Goal: Find specific page/section: Find specific page/section

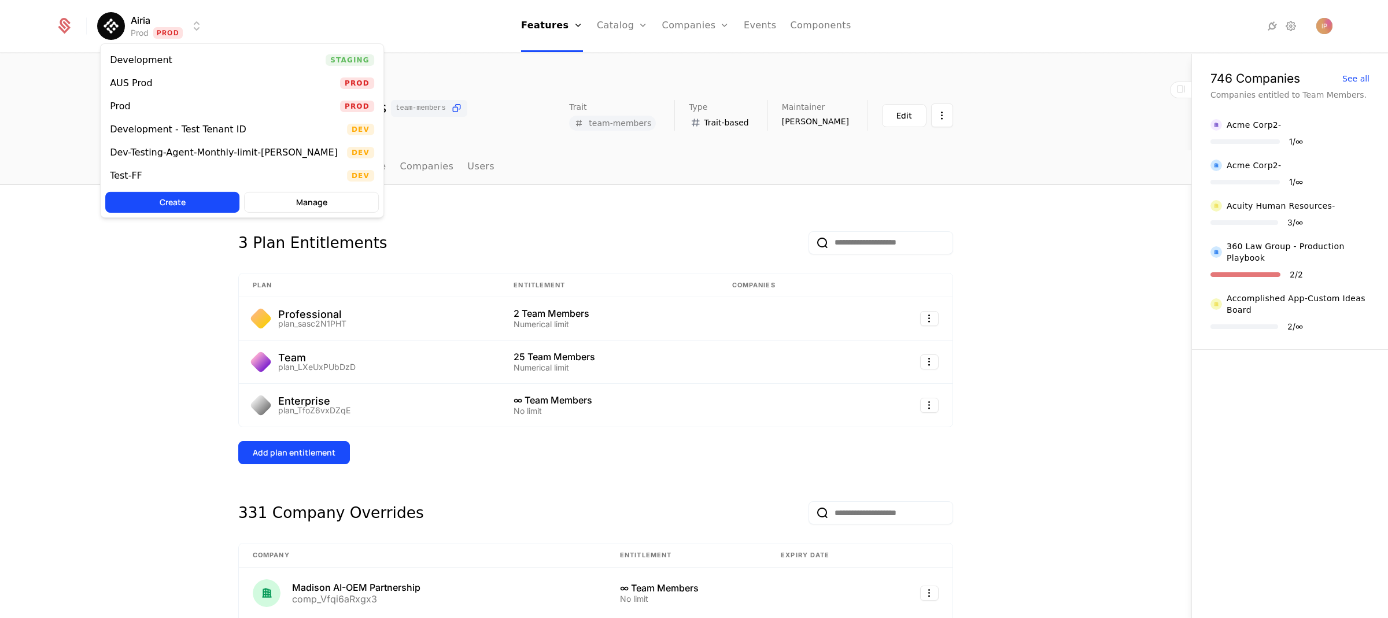
click at [169, 28] on html "Airia Prod Prod Features Features Flags Catalog Plans Add Ons Configuration Com…" at bounding box center [694, 309] width 1388 height 618
click at [173, 47] on div "Development Staging AUS Prod Prod Prod Prod Development - Test Tenant ID Dev De…" at bounding box center [242, 130] width 284 height 175
click at [171, 53] on div "Development Staging" at bounding box center [242, 60] width 283 height 23
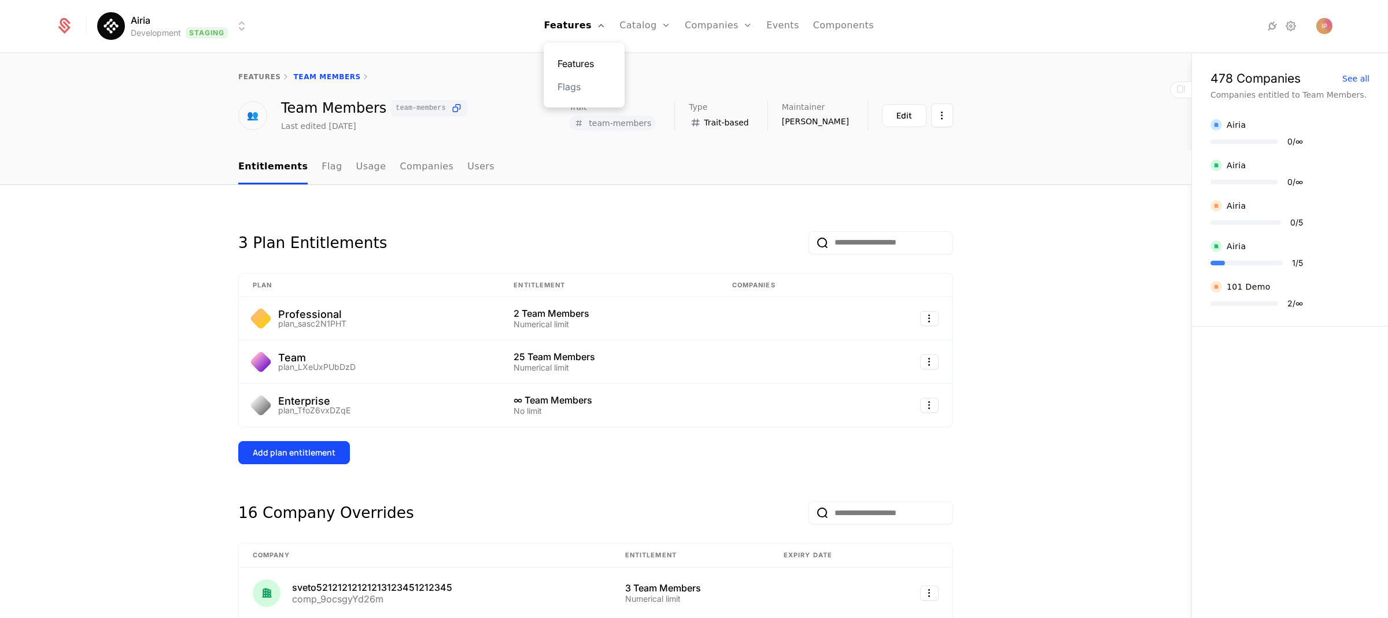
click at [576, 63] on link "Features" at bounding box center [584, 64] width 53 height 14
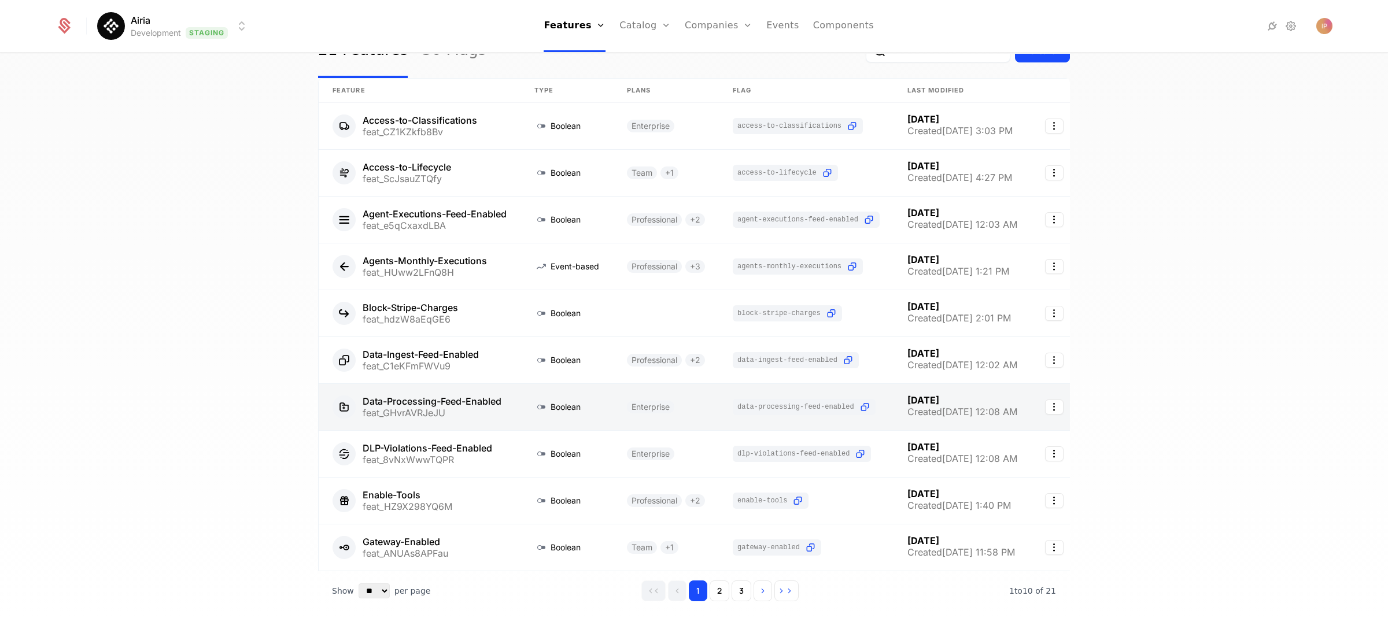
scroll to position [117, 0]
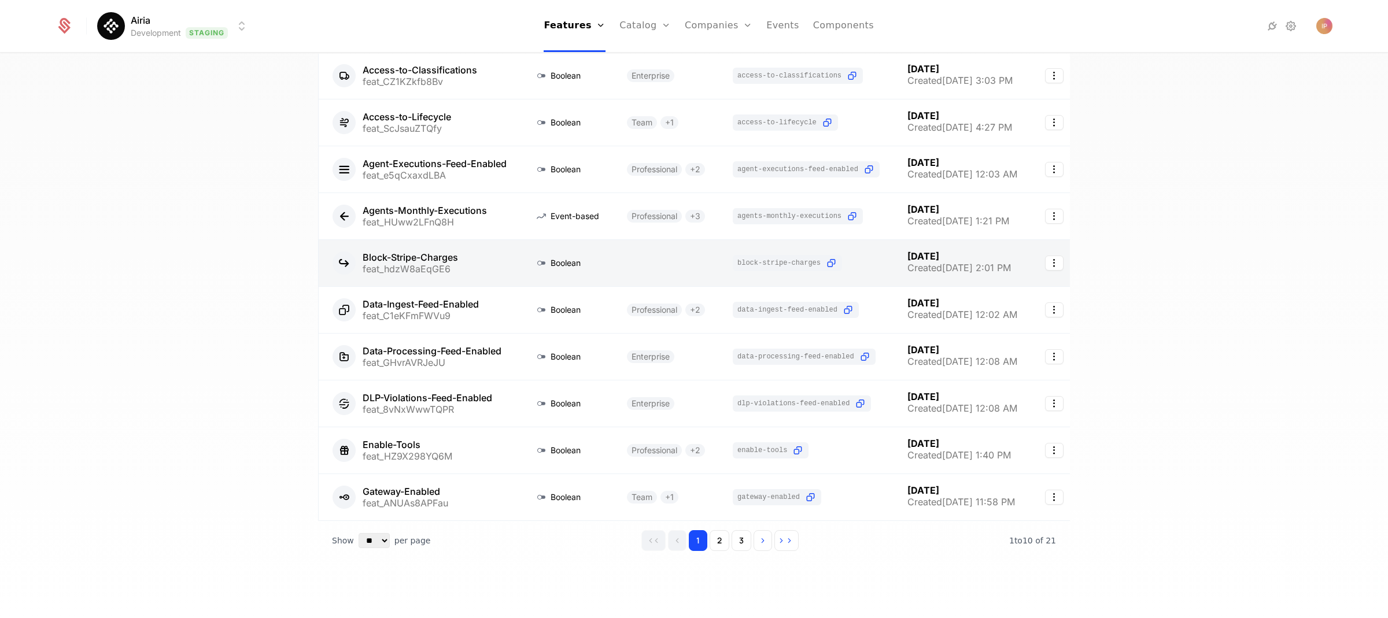
click at [463, 249] on link at bounding box center [420, 263] width 202 height 46
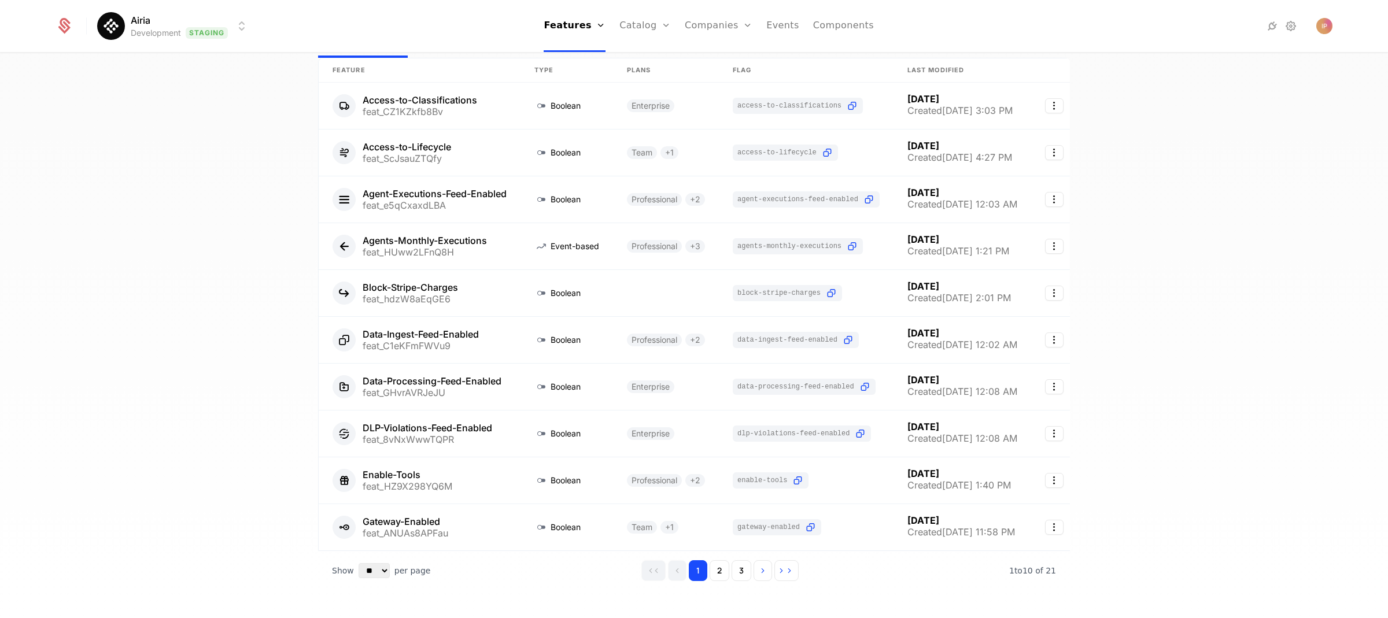
scroll to position [117, 0]
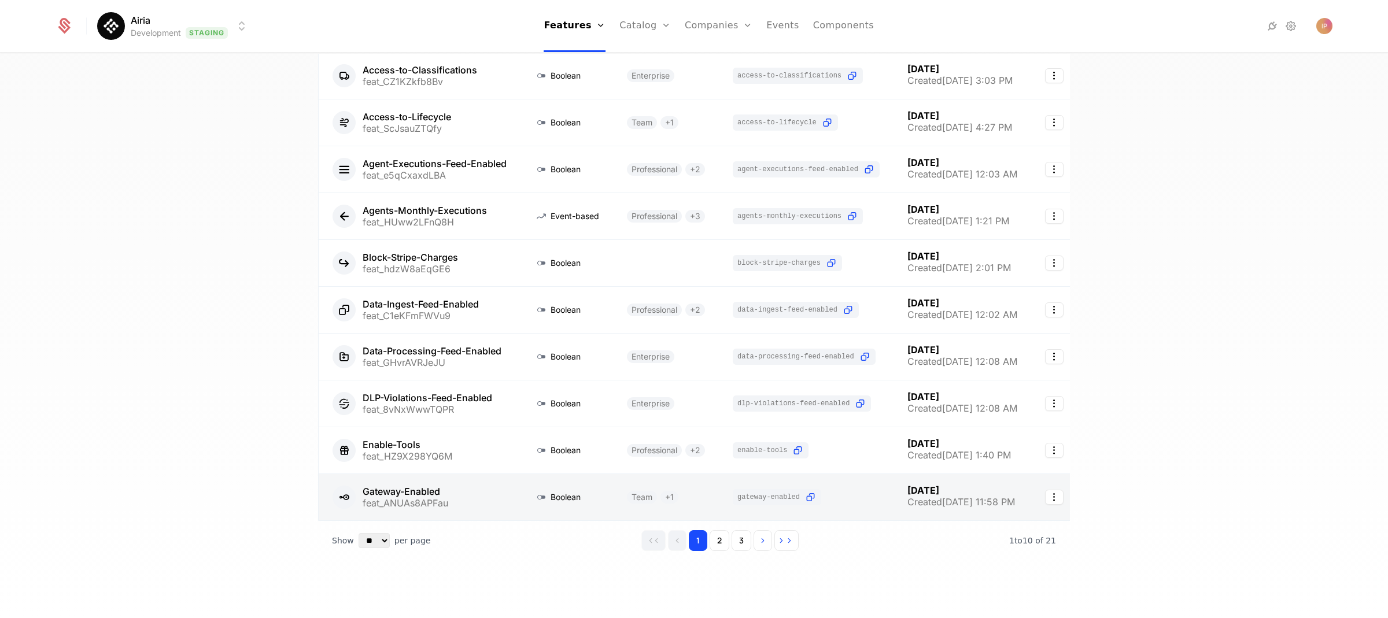
click at [451, 491] on link at bounding box center [420, 497] width 202 height 46
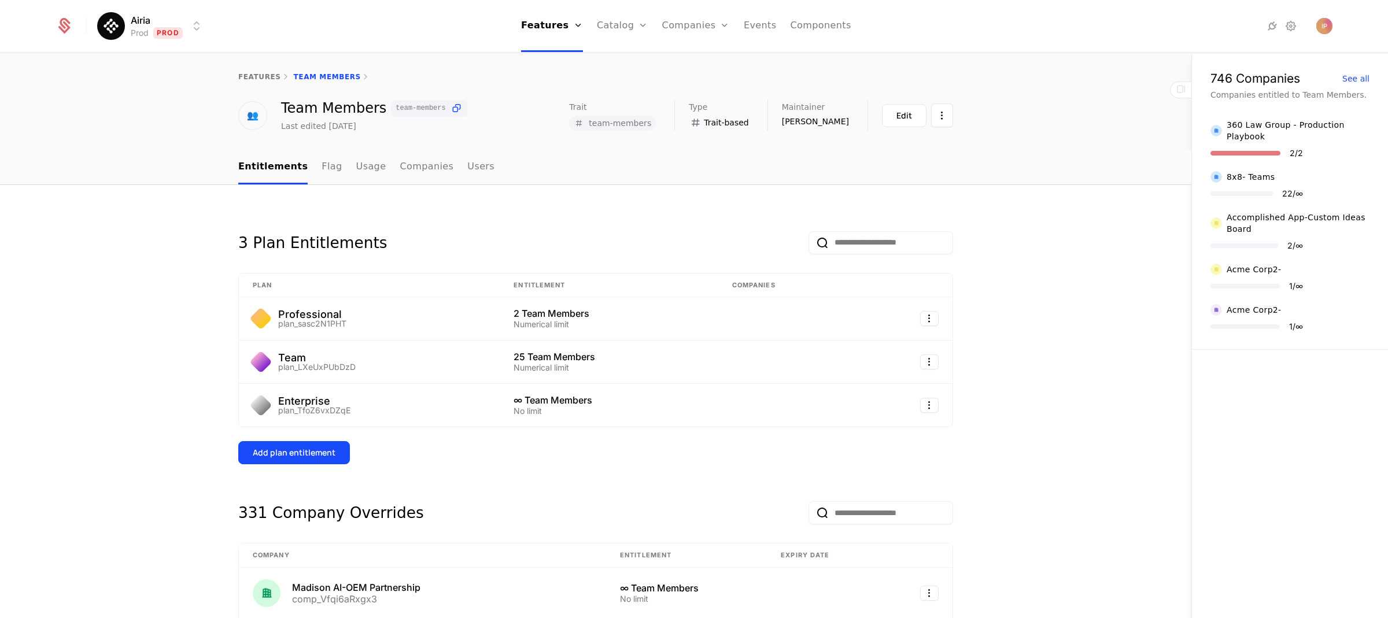
click at [142, 23] on html "Airia Prod Prod Features Features Flags Catalog Plans Add Ons Configuration Com…" at bounding box center [694, 309] width 1388 height 618
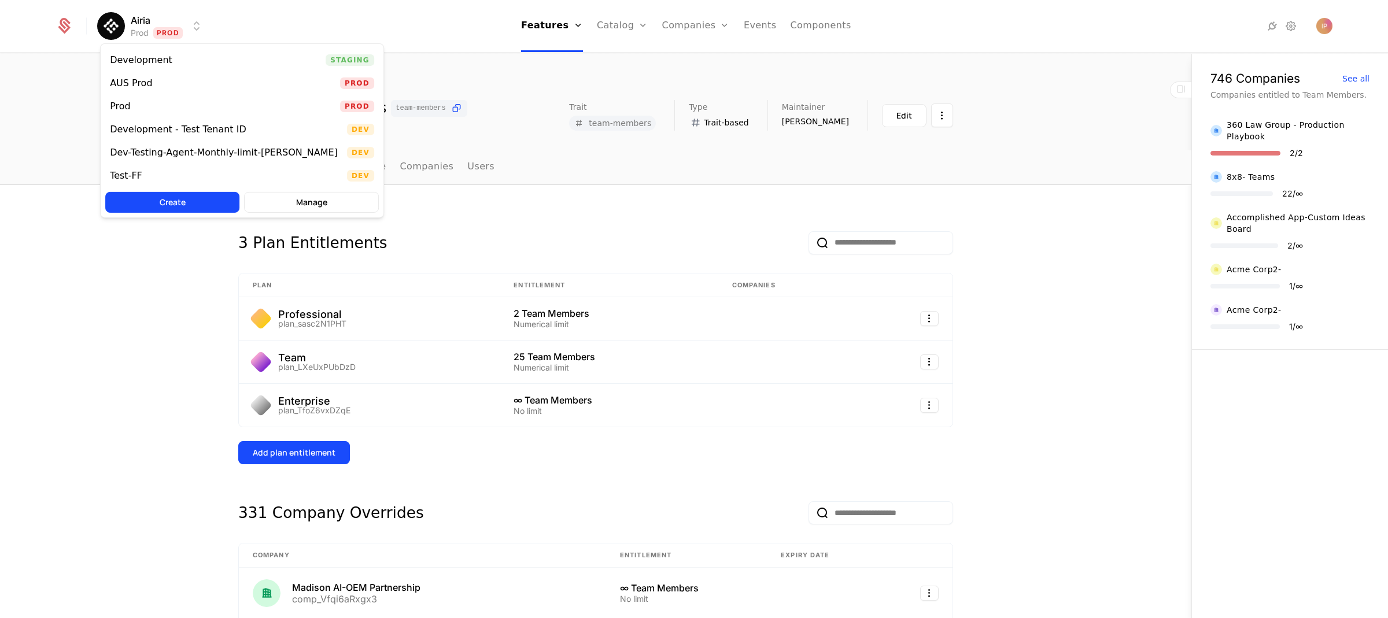
click at [700, 26] on html "Airia Prod Prod Features Features Flags Catalog Plans Add Ons Configuration Com…" at bounding box center [694, 309] width 1388 height 618
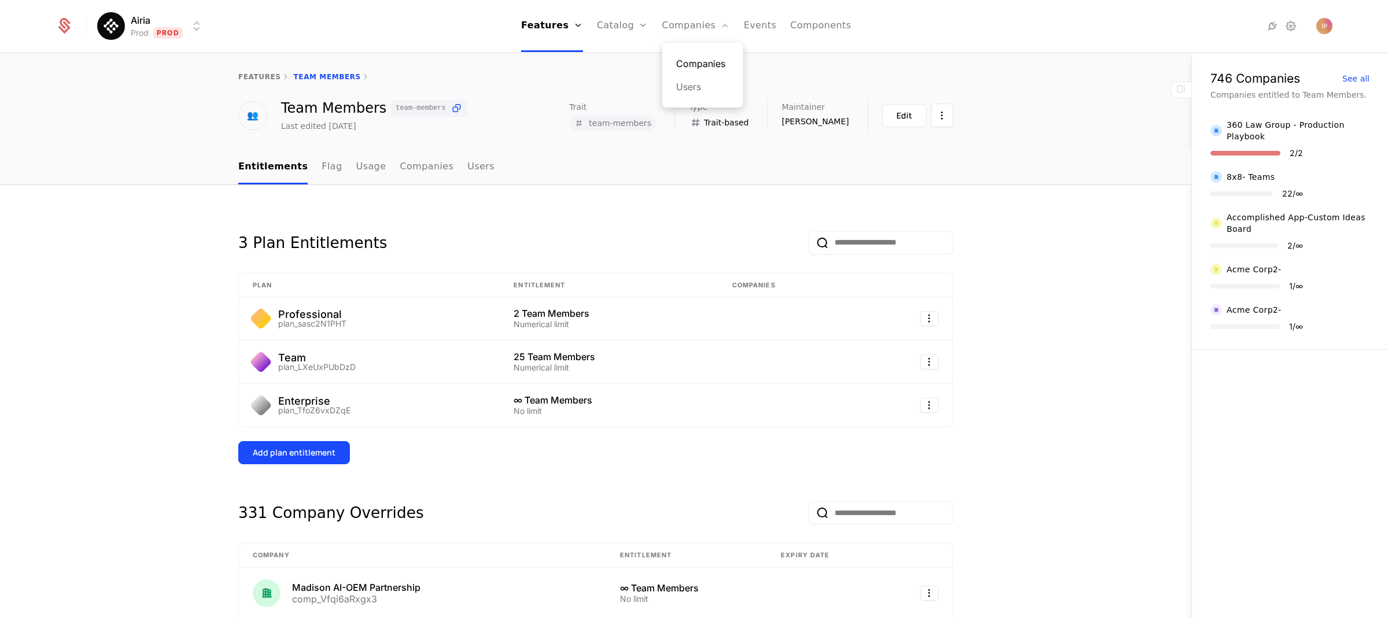
click at [702, 61] on link "Companies" at bounding box center [702, 64] width 53 height 14
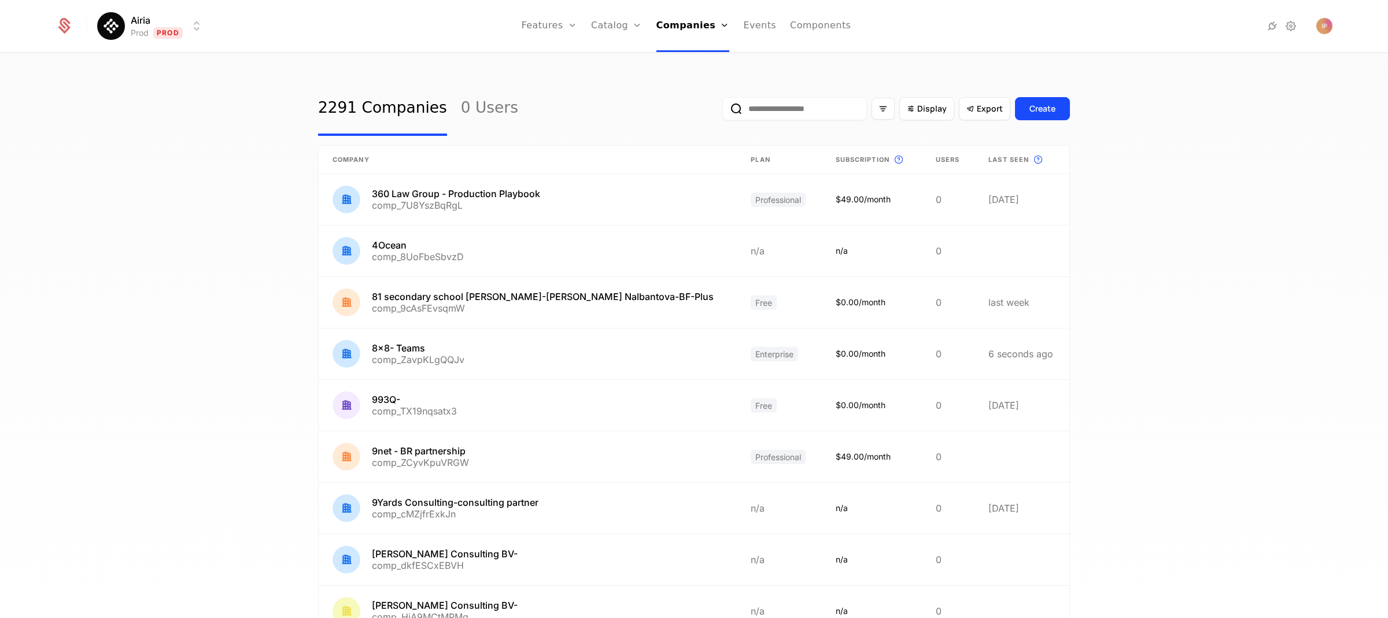
click at [805, 112] on input "email" at bounding box center [794, 108] width 145 height 23
type input "*"
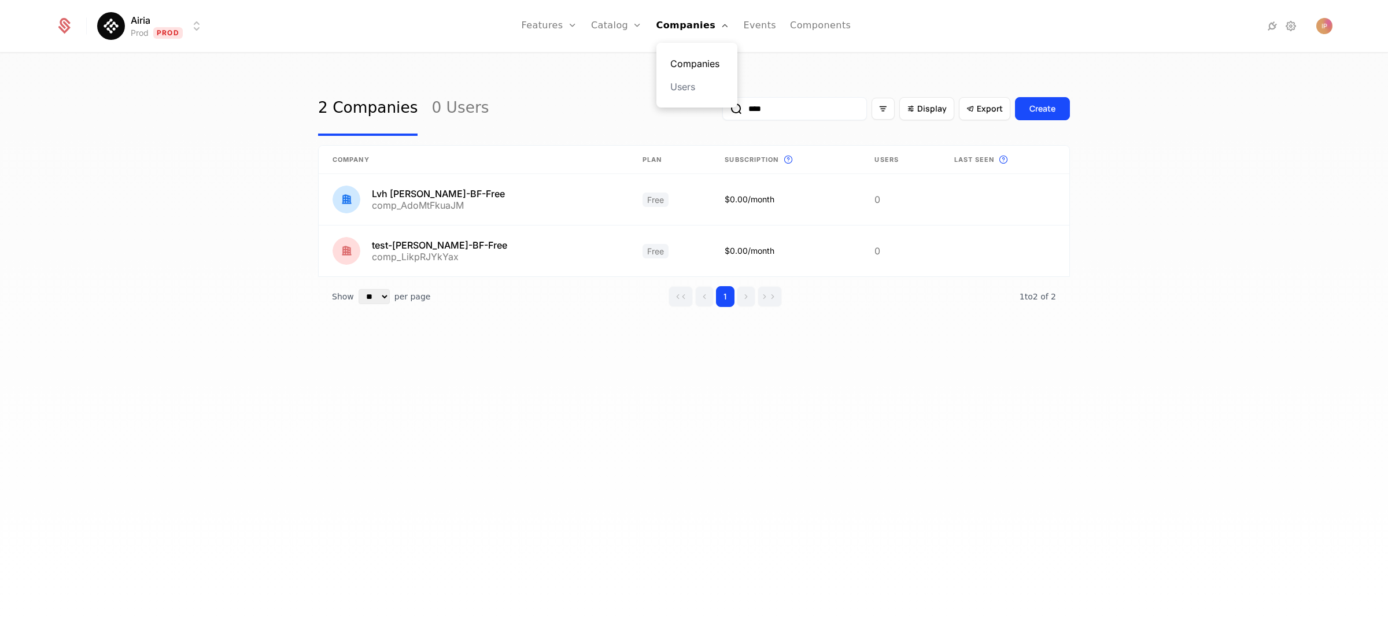
type input "****"
click at [705, 64] on link "Companies" at bounding box center [696, 64] width 53 height 14
click at [792, 108] on input "****" at bounding box center [794, 108] width 145 height 23
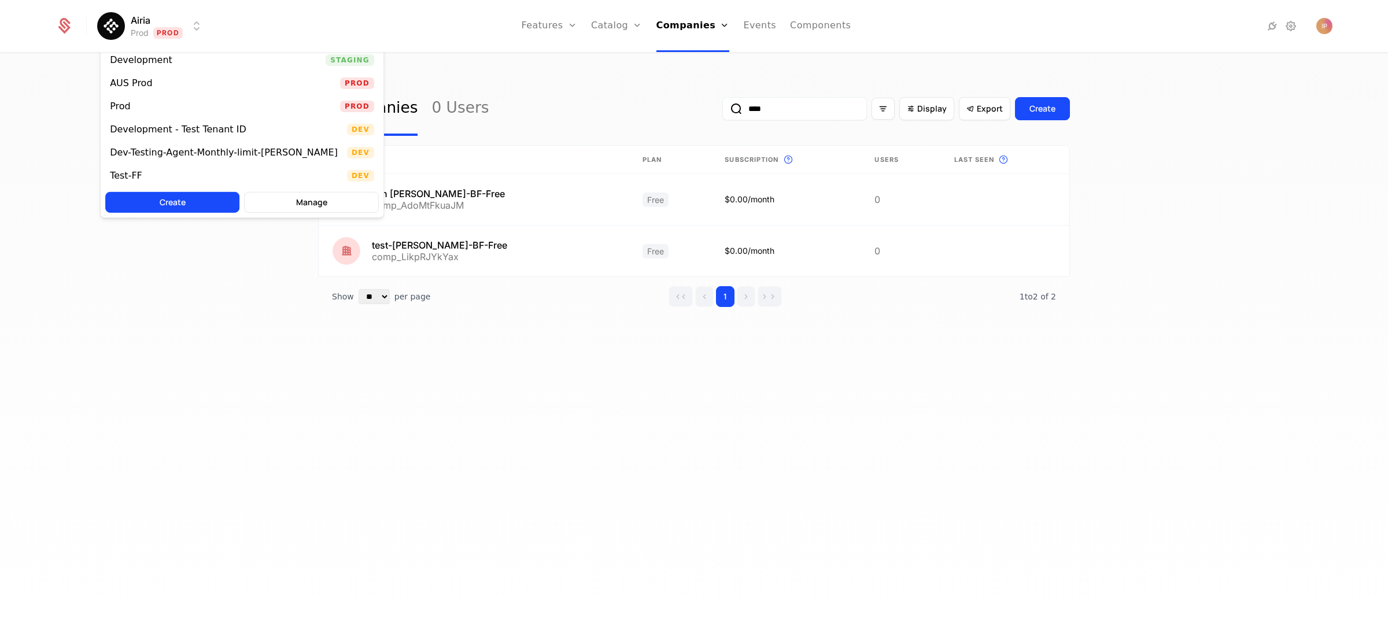
click at [178, 25] on html "Airia Prod Prod Features Features Flags Catalog Plans Add Ons Configuration Com…" at bounding box center [694, 309] width 1388 height 618
click at [179, 56] on div "Development Staging" at bounding box center [242, 60] width 283 height 23
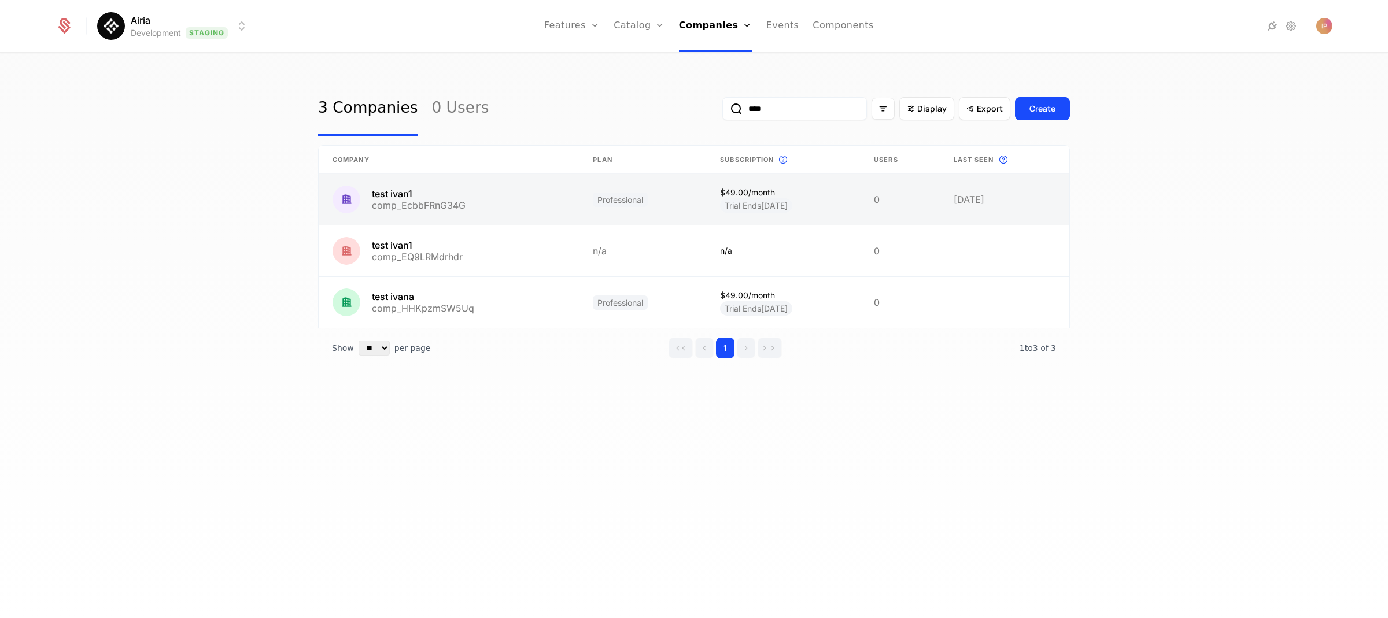
click at [526, 195] on link at bounding box center [449, 199] width 260 height 51
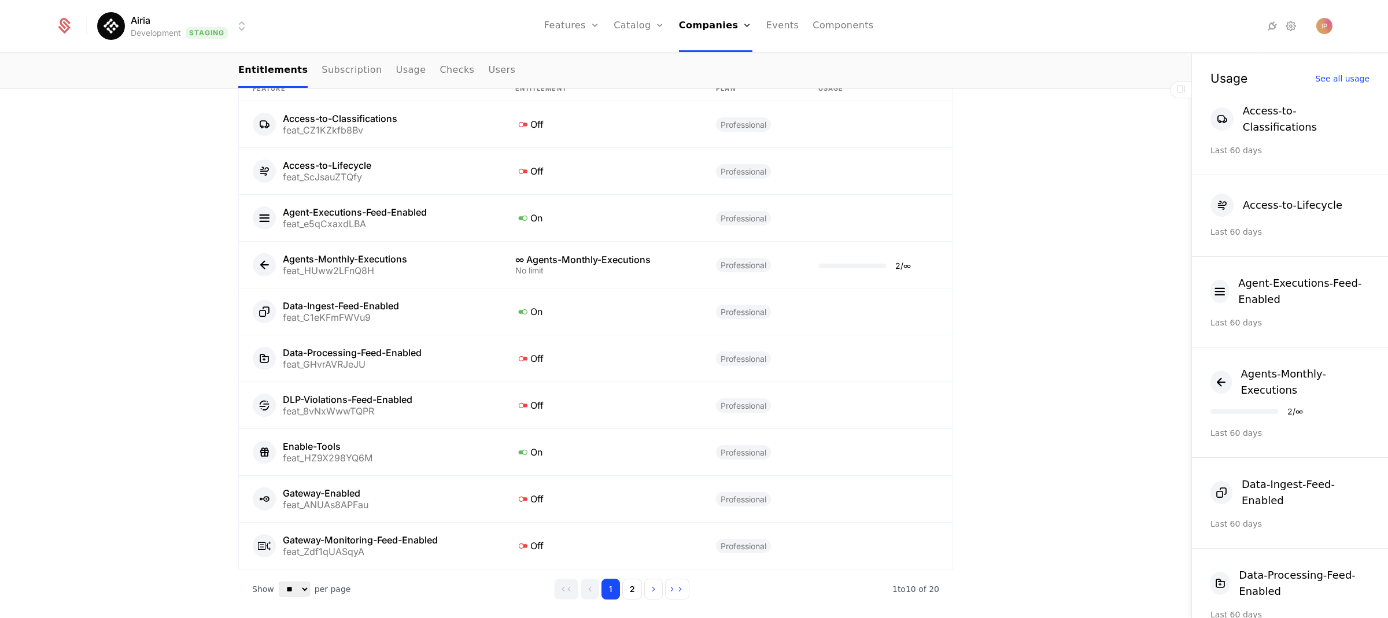
scroll to position [670, 0]
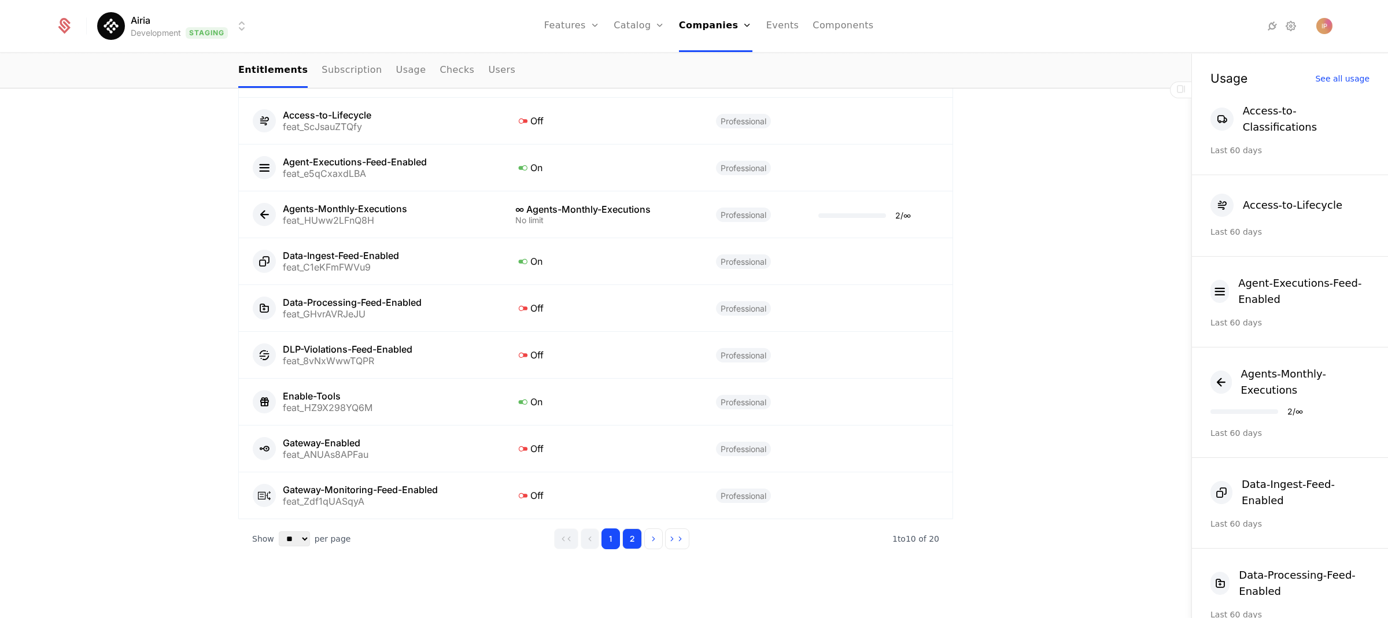
click at [632, 534] on button "2" at bounding box center [632, 539] width 20 height 21
